Goal: Information Seeking & Learning: Learn about a topic

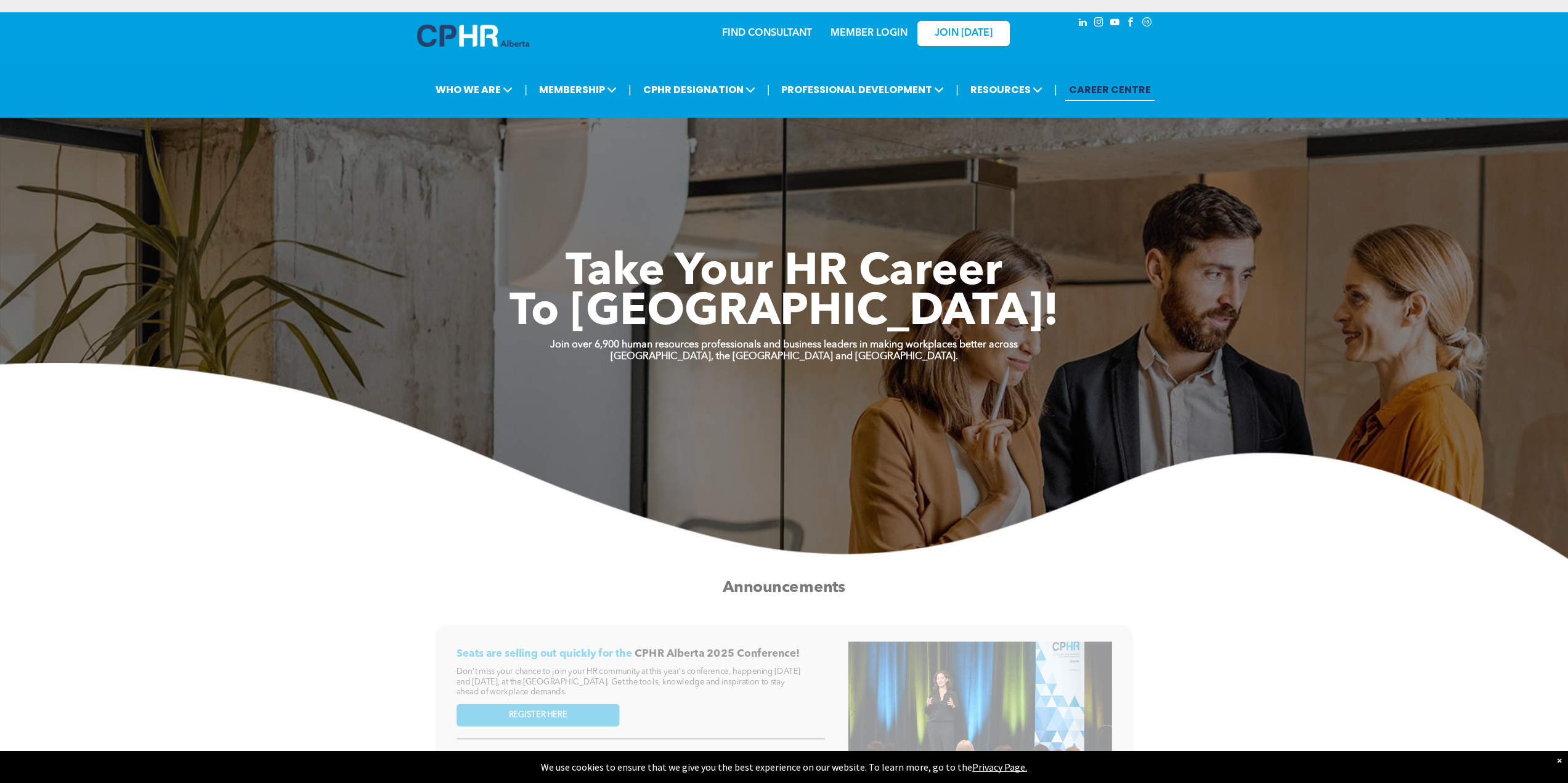
click at [457, 38] on img at bounding box center [473, 36] width 112 height 22
